Goal: Check status: Check status

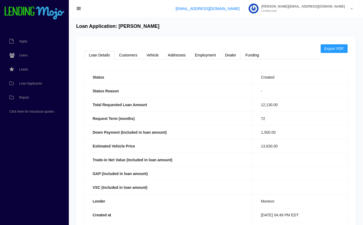
click at [226, 55] on link "Dealer" at bounding box center [231, 55] width 20 height 9
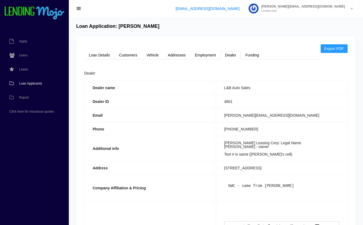
click at [28, 85] on span "Loan Applicants" at bounding box center [30, 83] width 23 height 3
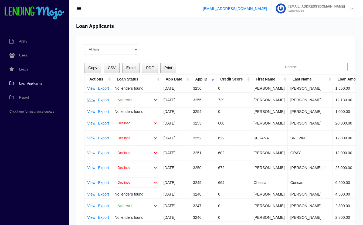
click at [90, 99] on link "View" at bounding box center [91, 100] width 8 height 4
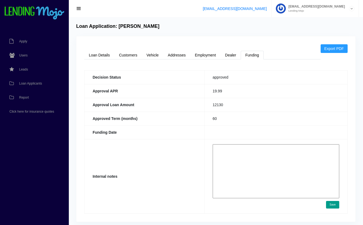
click at [253, 56] on link "Funding" at bounding box center [252, 55] width 23 height 9
click at [227, 55] on link "Dealer" at bounding box center [231, 55] width 20 height 9
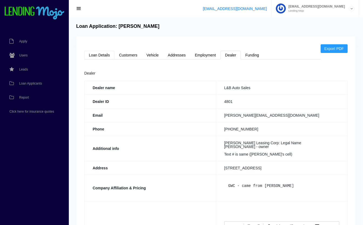
click at [94, 53] on link "Loan Details" at bounding box center [99, 55] width 30 height 9
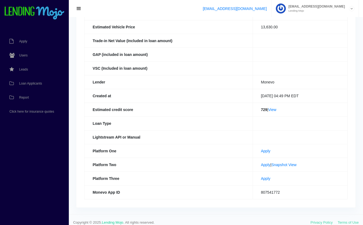
scroll to position [125, 0]
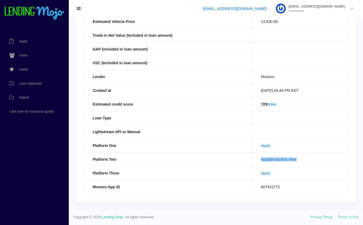
drag, startPoint x: 300, startPoint y: 160, endPoint x: 253, endPoint y: 162, distance: 47.3
click at [253, 162] on td "Apply | Snapshot View" at bounding box center [300, 159] width 95 height 14
copy td "Apply | Snapshot View"
click at [237, 153] on th "Platform Two" at bounding box center [169, 159] width 169 height 14
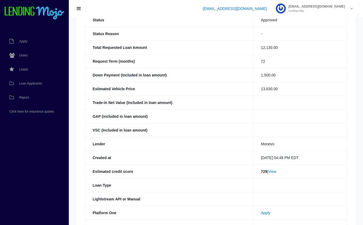
scroll to position [0, 0]
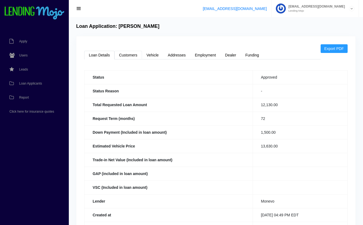
click at [133, 56] on link "Customers" at bounding box center [129, 55] width 28 height 9
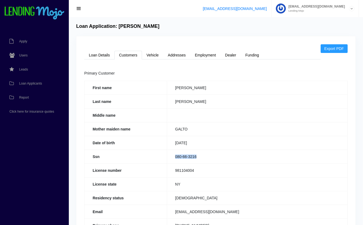
drag, startPoint x: 202, startPoint y: 156, endPoint x: 172, endPoint y: 156, distance: 30.8
click at [172, 156] on td "080-66-3216" at bounding box center [257, 157] width 181 height 14
copy td "080-66-3216"
click at [98, 53] on link "Loan Details" at bounding box center [99, 55] width 30 height 9
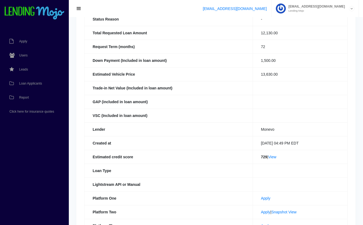
scroll to position [125, 0]
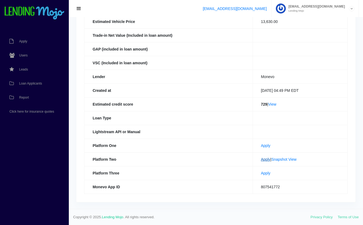
click at [261, 159] on link "Apply" at bounding box center [265, 159] width 9 height 4
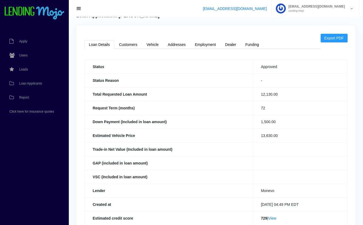
scroll to position [0, 0]
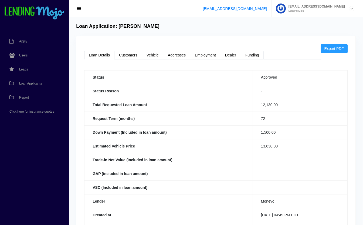
click at [256, 56] on link "Funding" at bounding box center [252, 55] width 23 height 9
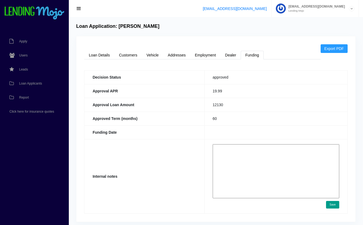
click at [237, 158] on textarea at bounding box center [276, 171] width 127 height 54
paste textarea "https://app.monevo.us/result/d17525c32ae436004e7fcd4ebbf6a304"
type textarea "https://app.monevo.us/result/d17525c32ae436004e7fcd4ebbf6a304 second time ^"
click at [334, 205] on button "Save" at bounding box center [332, 205] width 13 height 8
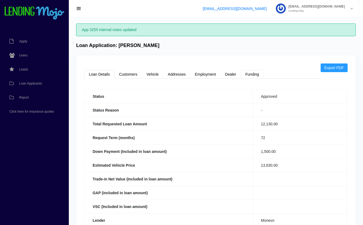
click at [257, 72] on link "Funding" at bounding box center [252, 74] width 23 height 9
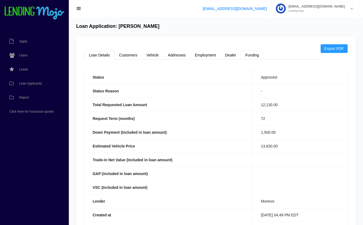
click at [254, 52] on link "Funding" at bounding box center [252, 55] width 23 height 9
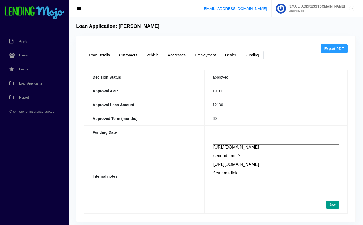
scroll to position [20, 0]
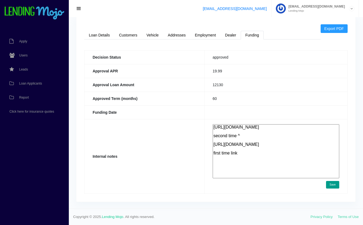
drag, startPoint x: 239, startPoint y: 153, endPoint x: 219, endPoint y: 150, distance: 19.9
click at [219, 150] on td "https://app.monevo.us/result/d17525c32ae436004e7fcd4ebbf6a304 second time ^ htt…" at bounding box center [276, 156] width 143 height 74
click at [164, 131] on th "Internal notes" at bounding box center [145, 156] width 120 height 74
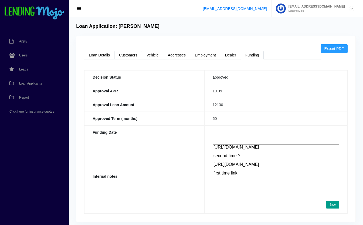
click at [137, 57] on link "Customers" at bounding box center [129, 55] width 28 height 9
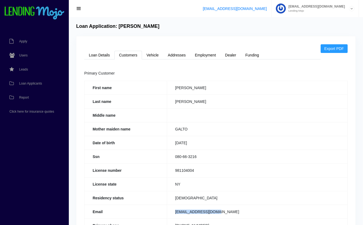
drag, startPoint x: 228, startPoint y: 211, endPoint x: 172, endPoint y: 216, distance: 55.9
click at [172, 216] on td "MLAINO1221@GMAIL.COM" at bounding box center [257, 212] width 181 height 14
copy td "MLAINO1221@GMAIL.COM"
click at [36, 83] on span "Loan Applicants" at bounding box center [30, 83] width 23 height 3
